Goal: Communication & Community: Answer question/provide support

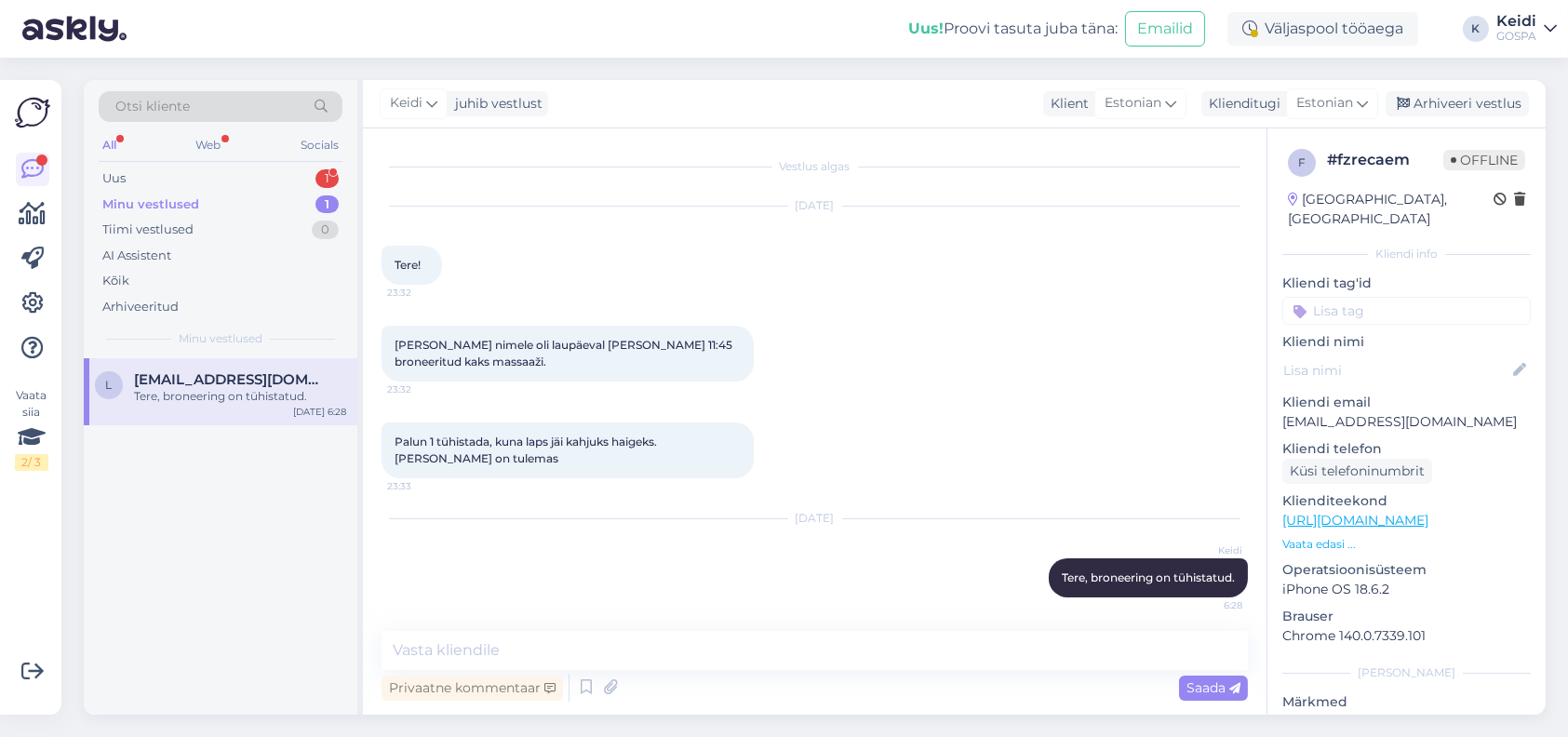
scroll to position [4, 0]
click at [161, 400] on div "Tere, broneering on tühistatud." at bounding box center [241, 397] width 212 height 17
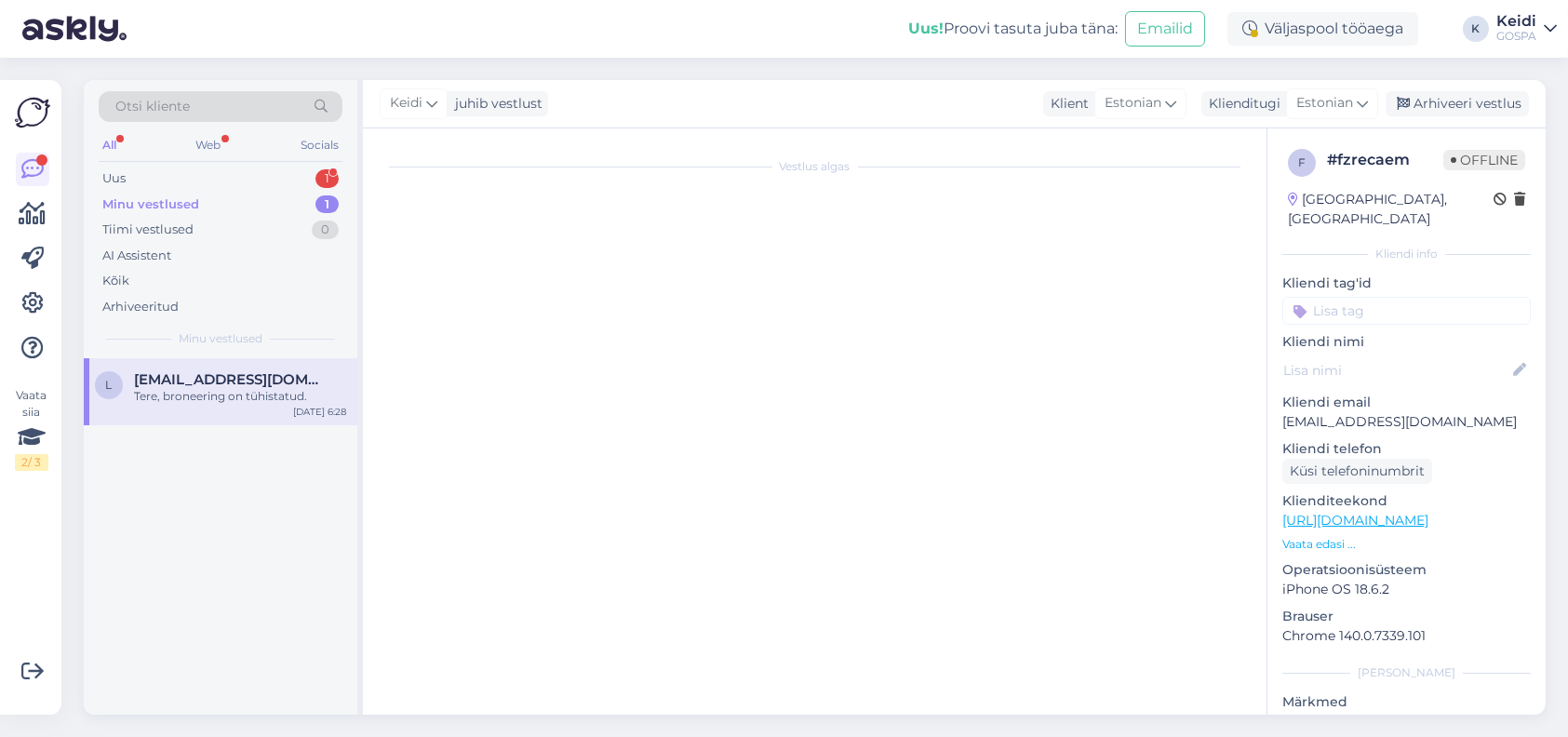
scroll to position [0, 0]
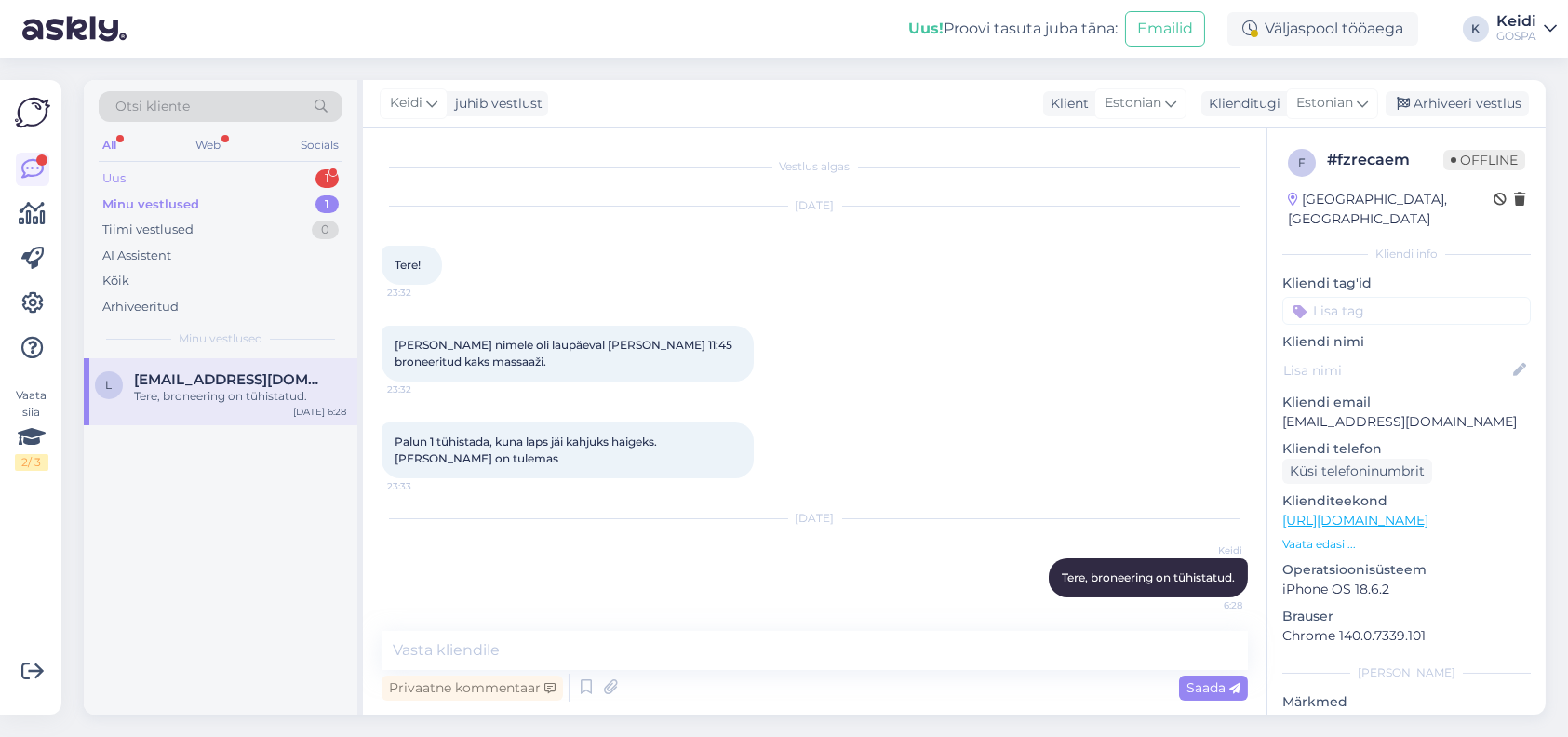
click at [233, 171] on div "Uus 1" at bounding box center [220, 179] width 243 height 26
click at [229, 378] on span "[EMAIL_ADDRESS][DOMAIN_NAME]" at bounding box center [231, 380] width 194 height 17
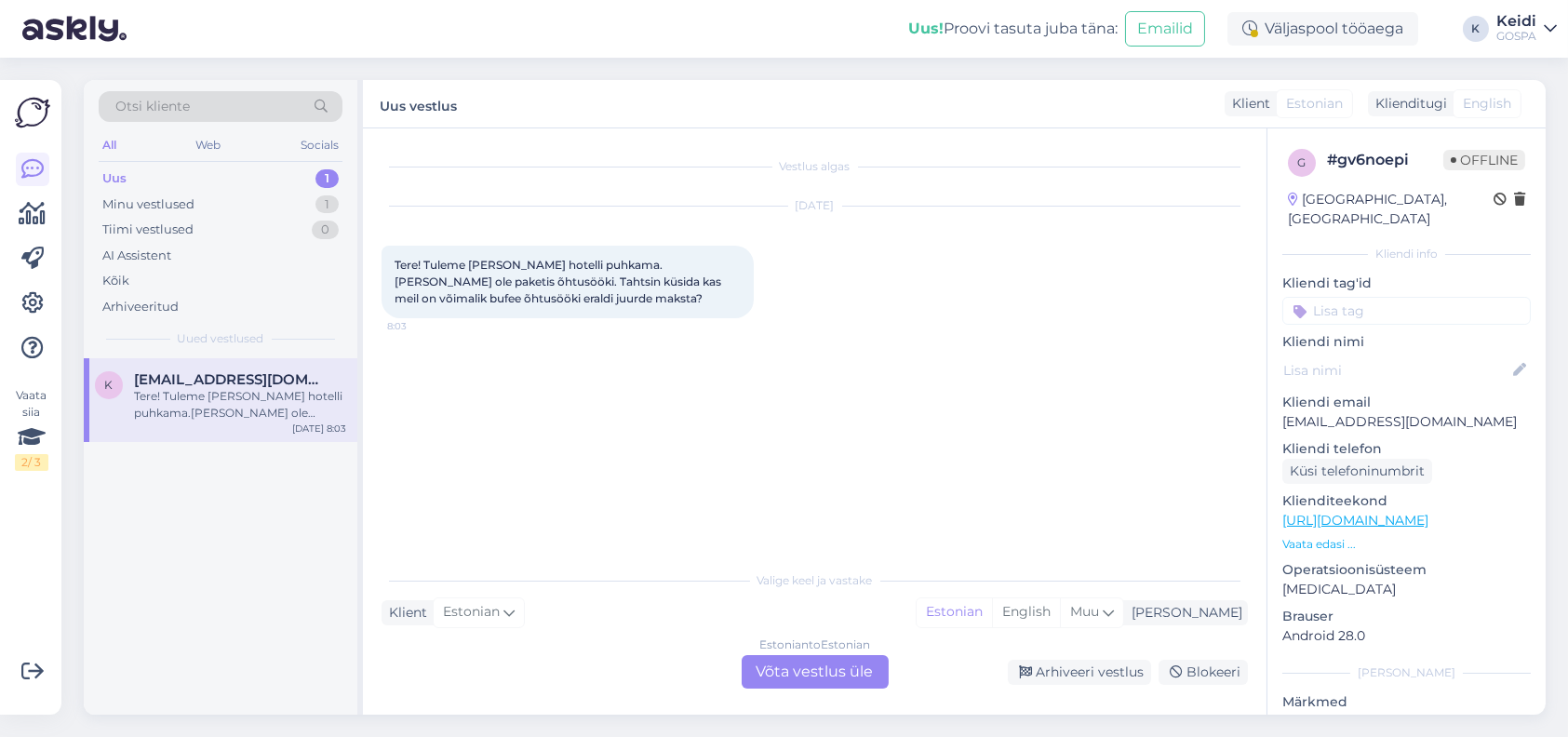
click at [760, 667] on div "Estonian to Estonian Võta vestlus üle" at bounding box center [815, 672] width 147 height 34
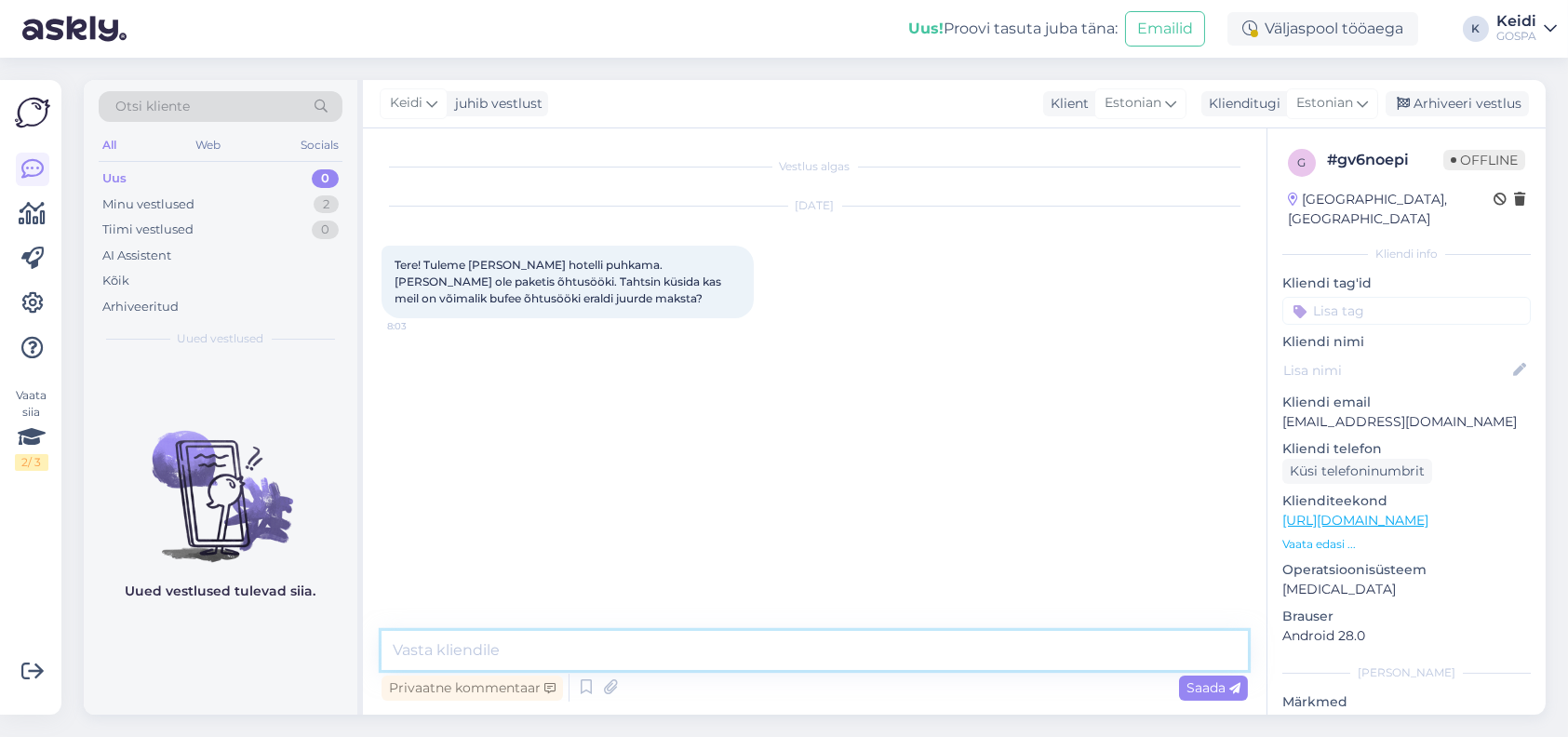
click at [695, 660] on textarea at bounding box center [815, 651] width 866 height 39
click at [509, 651] on textarea "Tere. [PERSON_NAME] [PERSON_NAME] õhtusööki kahjuks. On [PERSON_NAME] A´la Carte" at bounding box center [815, 651] width 866 height 39
click at [757, 647] on textarea "Tere. [PERSON_NAME] ole kahjuks buffee õhtusööki kahjuks. On [PERSON_NAME] A´la…" at bounding box center [815, 651] width 866 height 39
type textarea "Tere. [PERSON_NAME] ole kahjuks buffee õhtusööki . On [PERSON_NAME] A´la Carte"
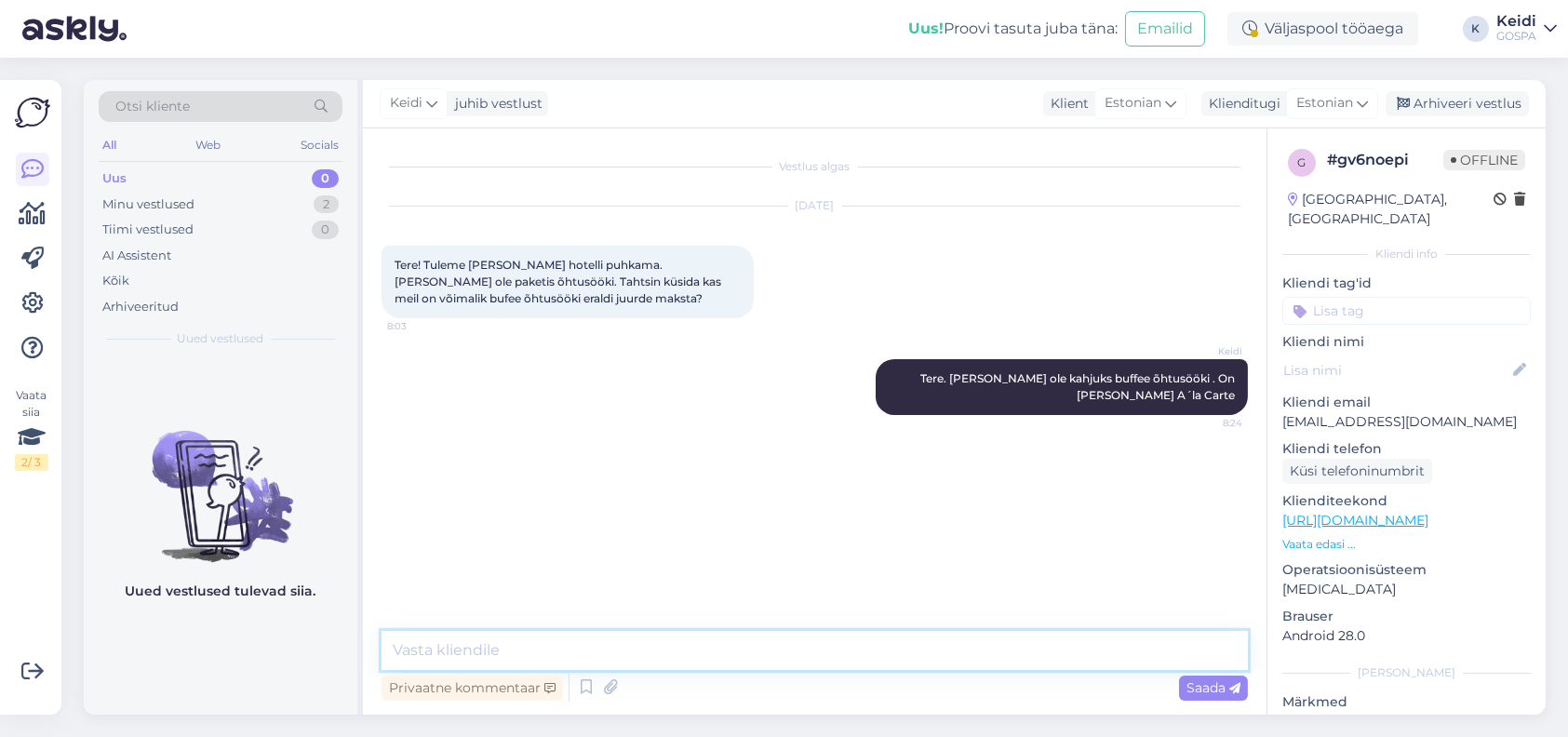
click at [658, 659] on textarea at bounding box center [815, 651] width 866 height 39
type textarea "S"
type textarea "s"
type textarea "Saate kohapeal ise menüüst tellida ja maksta"
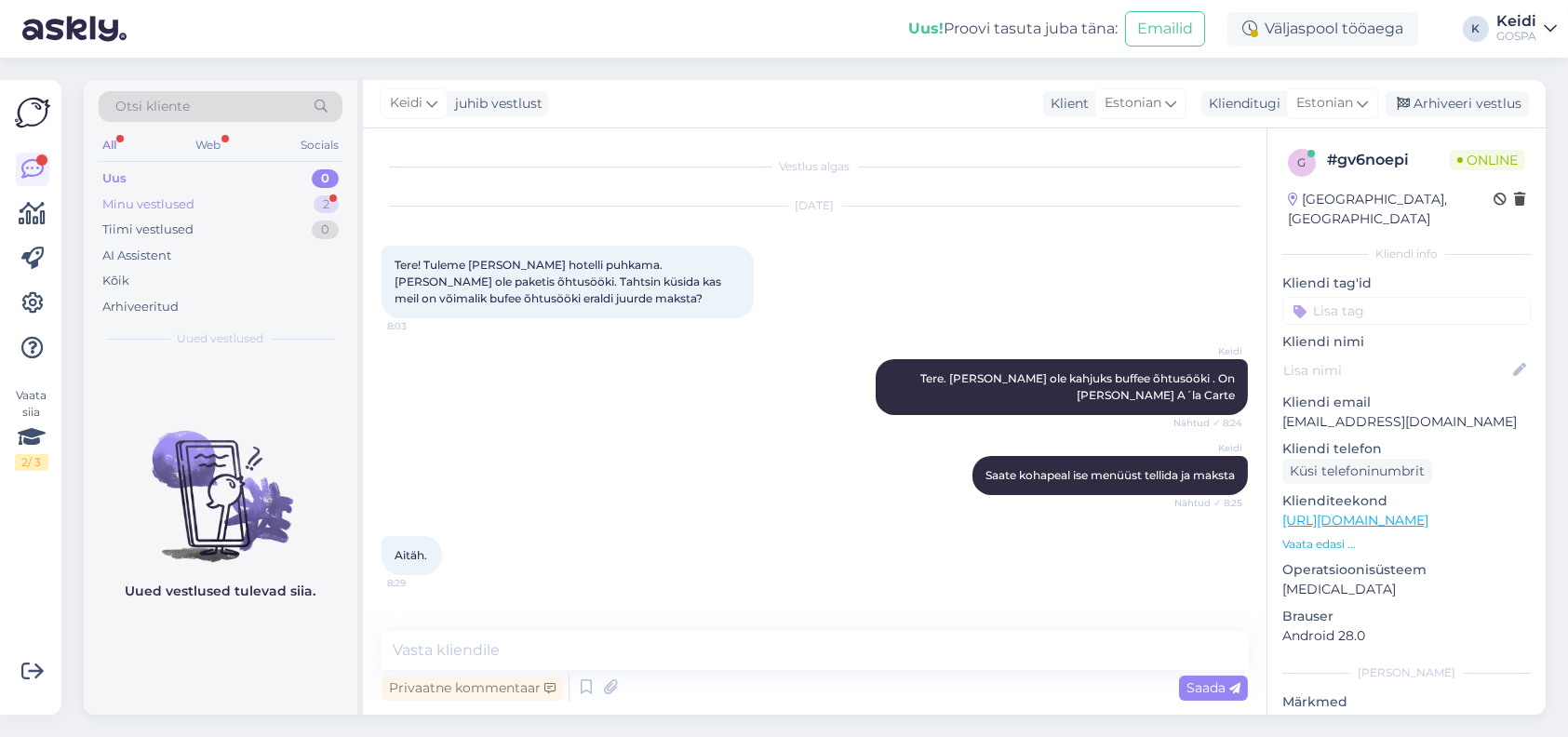
click at [175, 203] on div "Minu vestlused" at bounding box center [148, 205] width 92 height 19
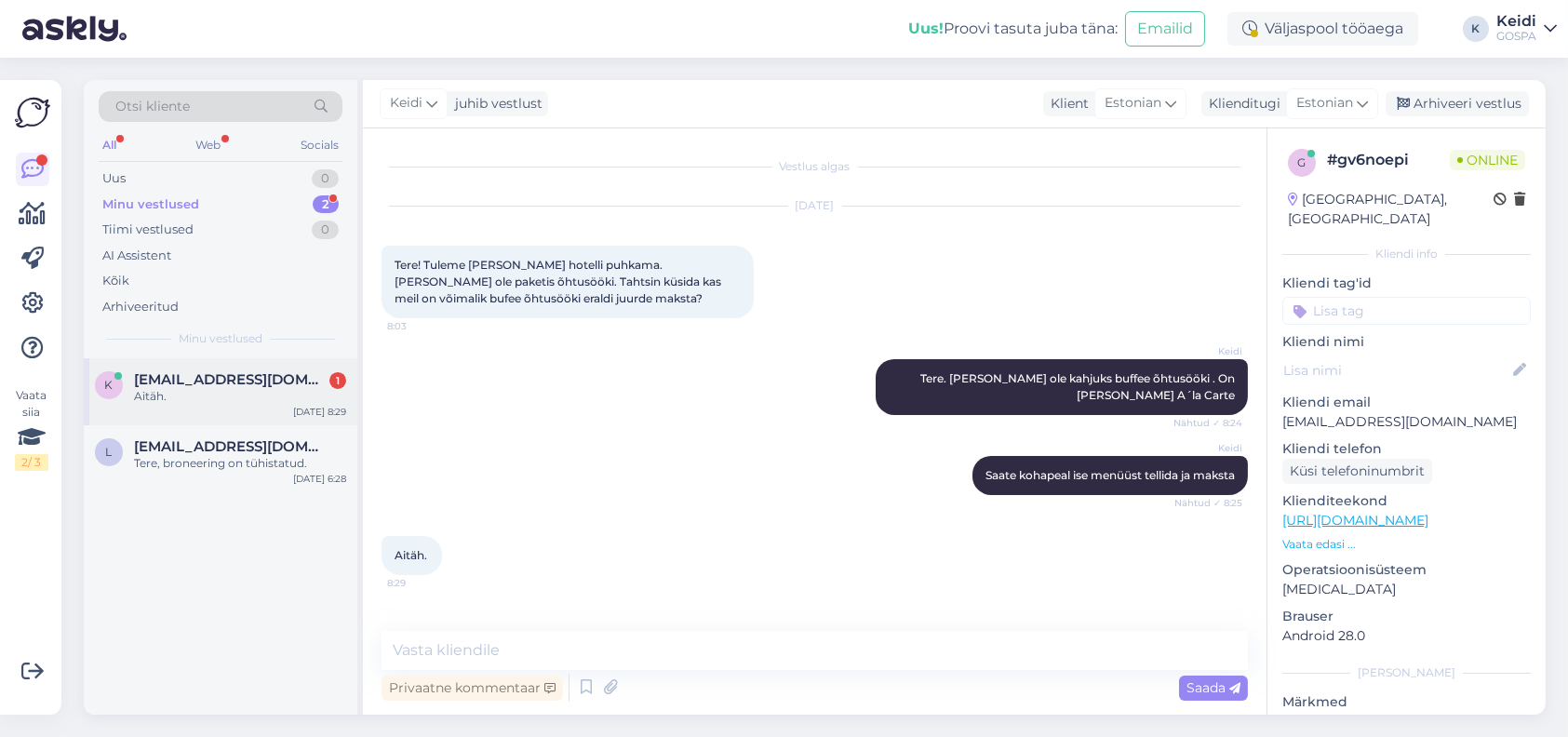
click at [266, 388] on div "Aitäh." at bounding box center [241, 397] width 212 height 17
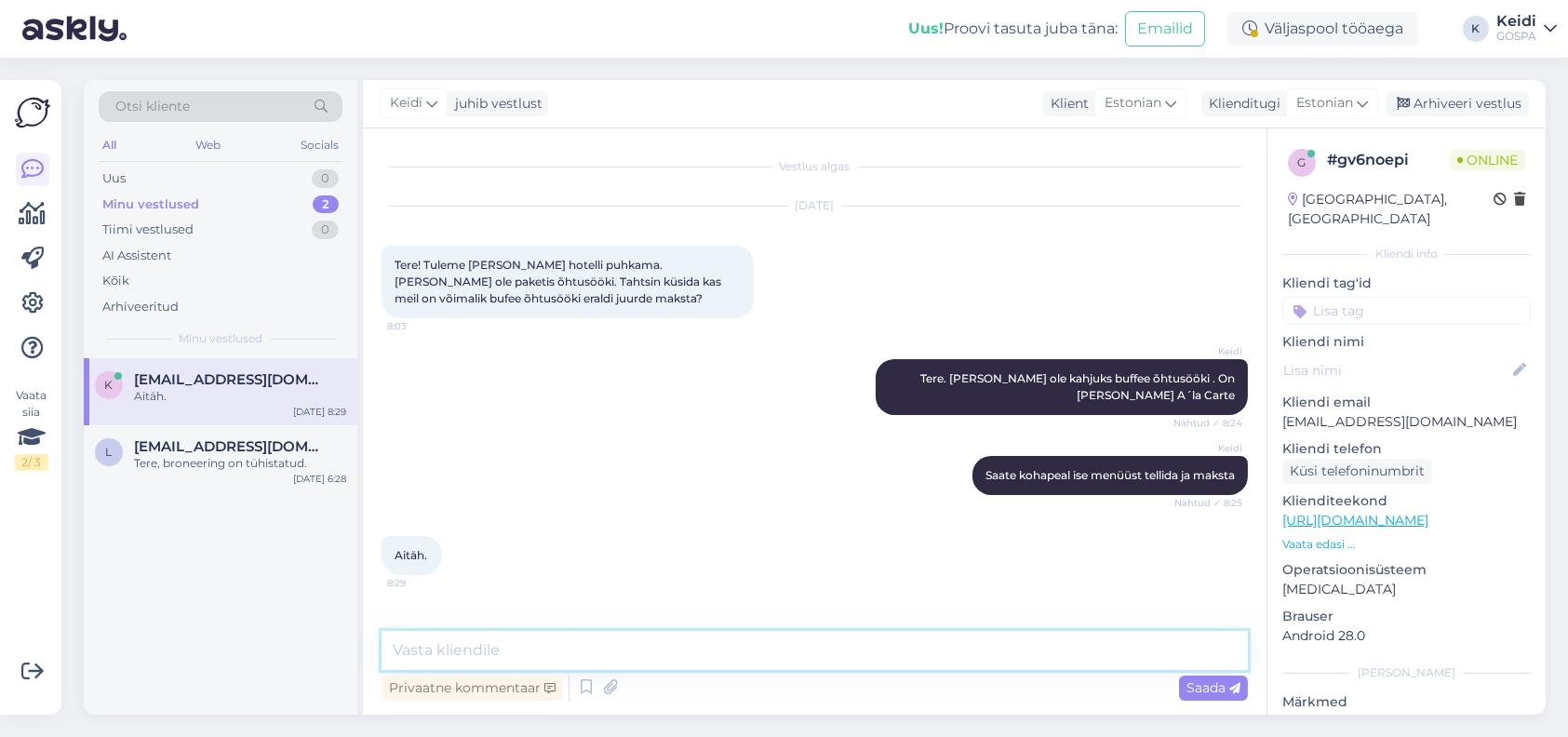
click at [677, 641] on textarea at bounding box center [815, 651] width 866 height 39
click at [1097, 638] on textarea at bounding box center [815, 651] width 866 height 39
click at [1480, 101] on div "Arhiveeri vestlus" at bounding box center [1457, 103] width 144 height 25
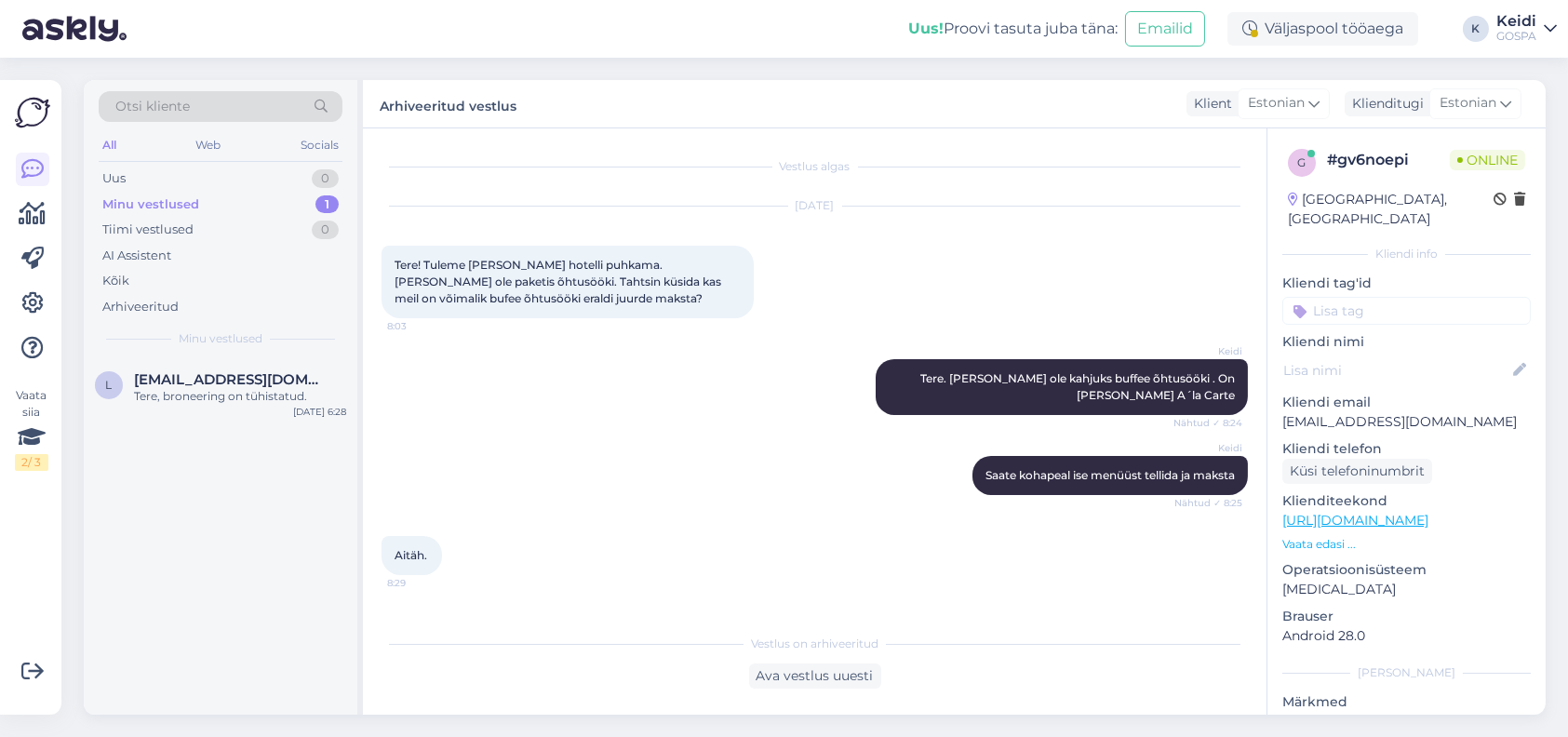
click at [273, 196] on div "Minu vestlused 1" at bounding box center [220, 205] width 243 height 26
click at [252, 377] on span "[EMAIL_ADDRESS][DOMAIN_NAME]" at bounding box center [231, 380] width 194 height 17
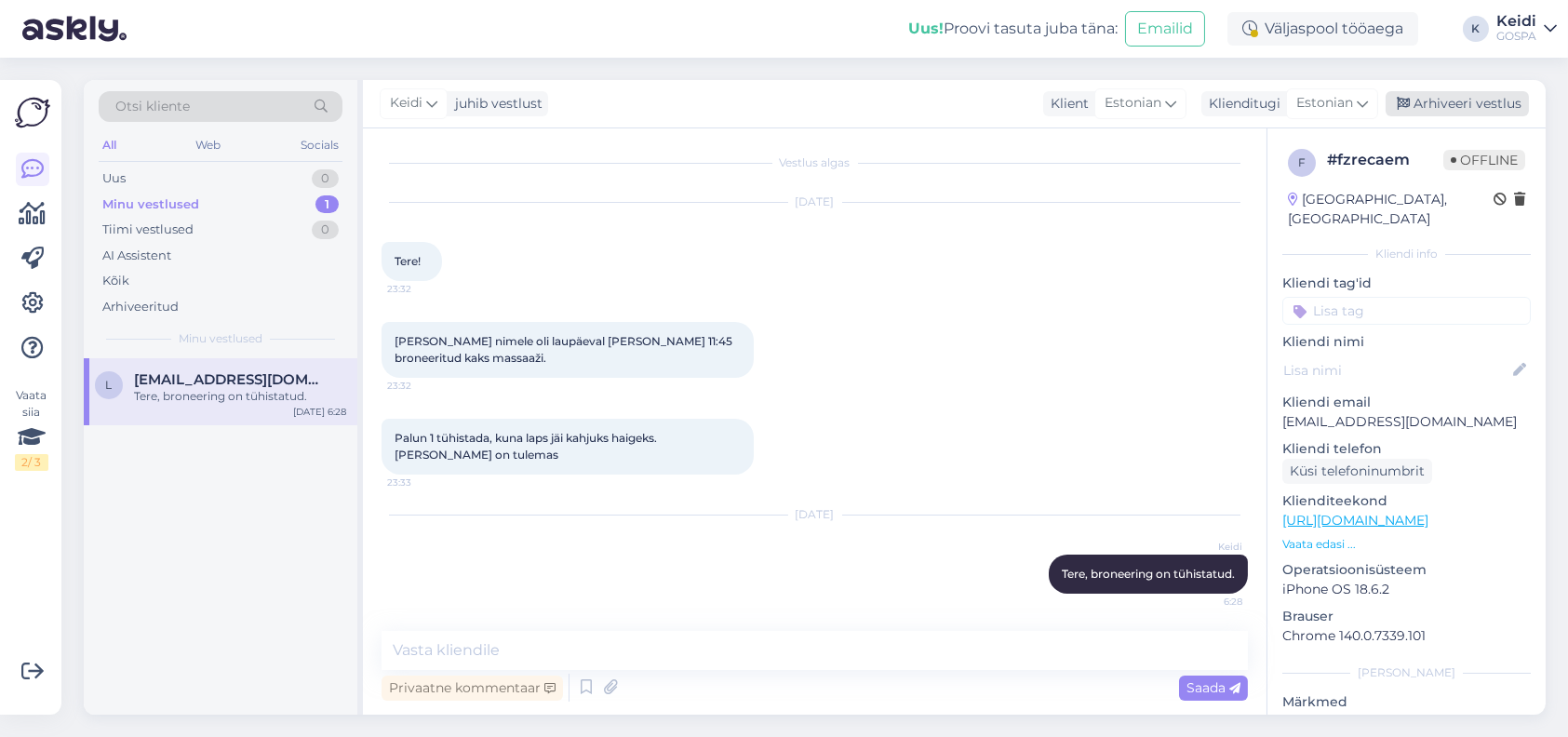
click at [1492, 102] on div "Arhiveeri vestlus" at bounding box center [1457, 103] width 144 height 25
